Goal: Navigation & Orientation: Find specific page/section

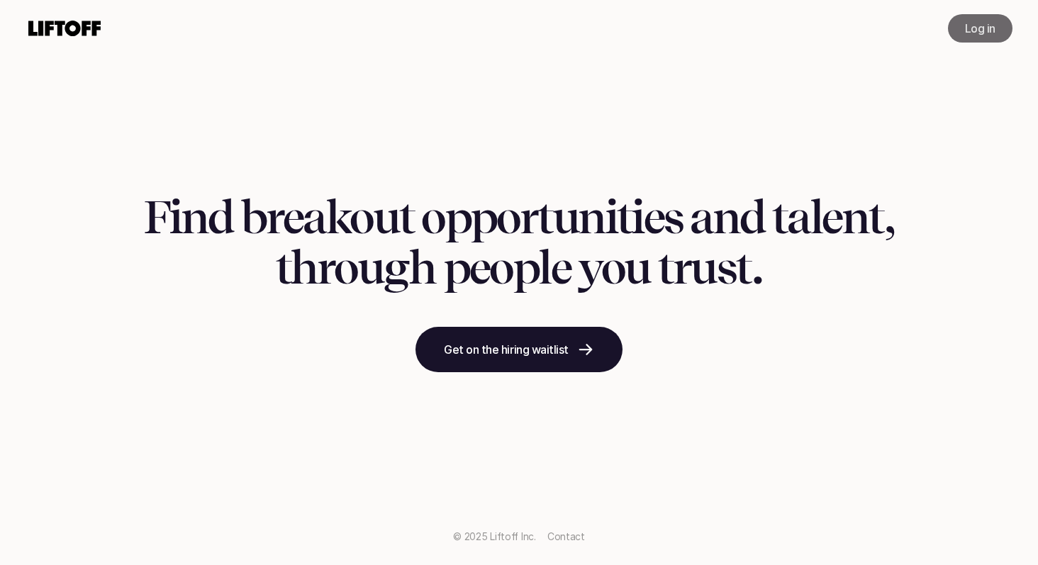
click at [973, 40] on link "Log in" at bounding box center [980, 28] width 65 height 28
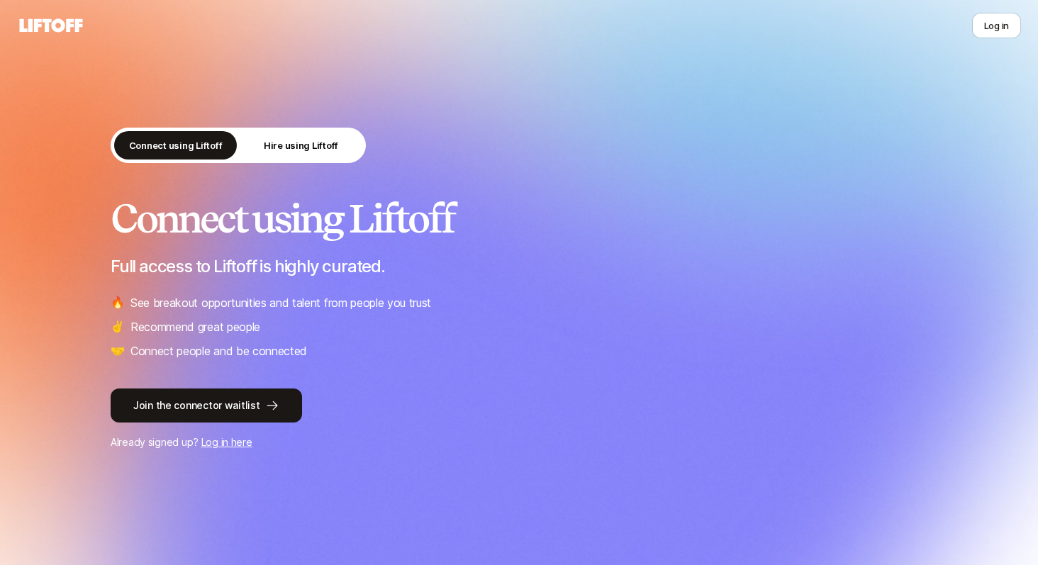
click at [222, 443] on link "Log in here" at bounding box center [226, 442] width 51 height 12
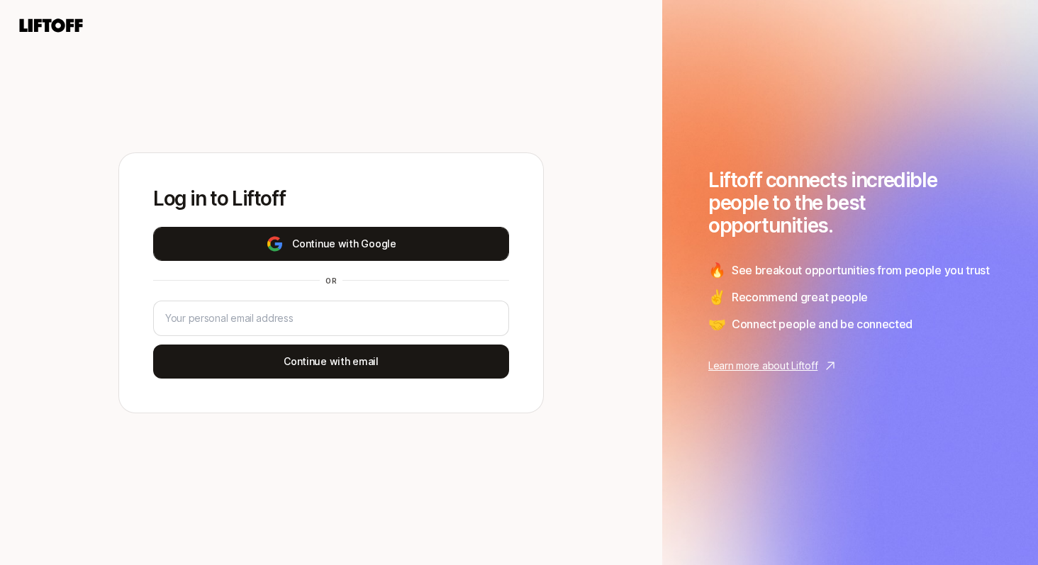
click at [346, 250] on button "Continue with Google" at bounding box center [331, 244] width 356 height 34
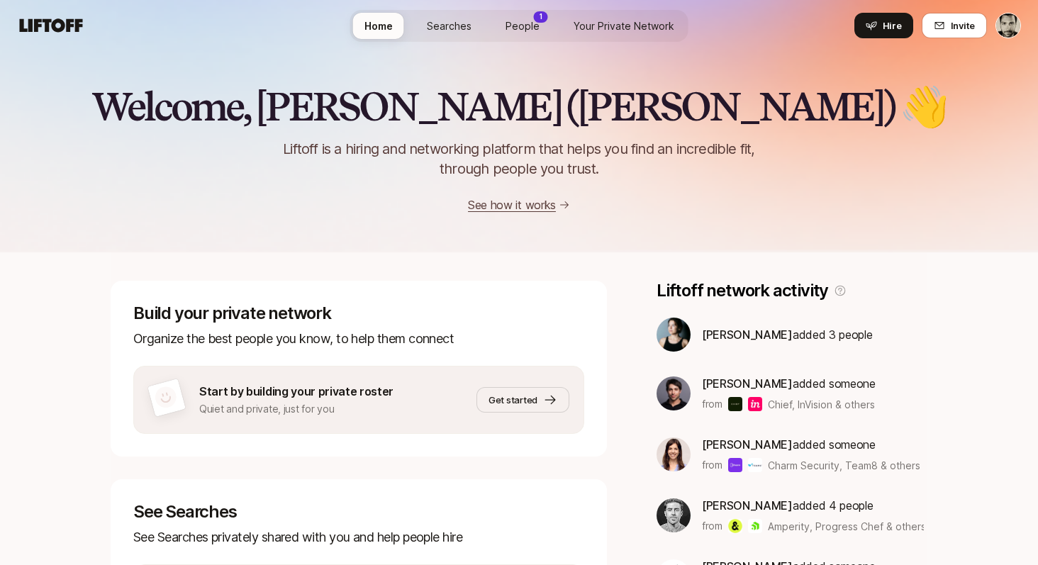
click at [513, 16] on link "People 1" at bounding box center [522, 26] width 57 height 26
